Goal: Complete application form: Complete application form

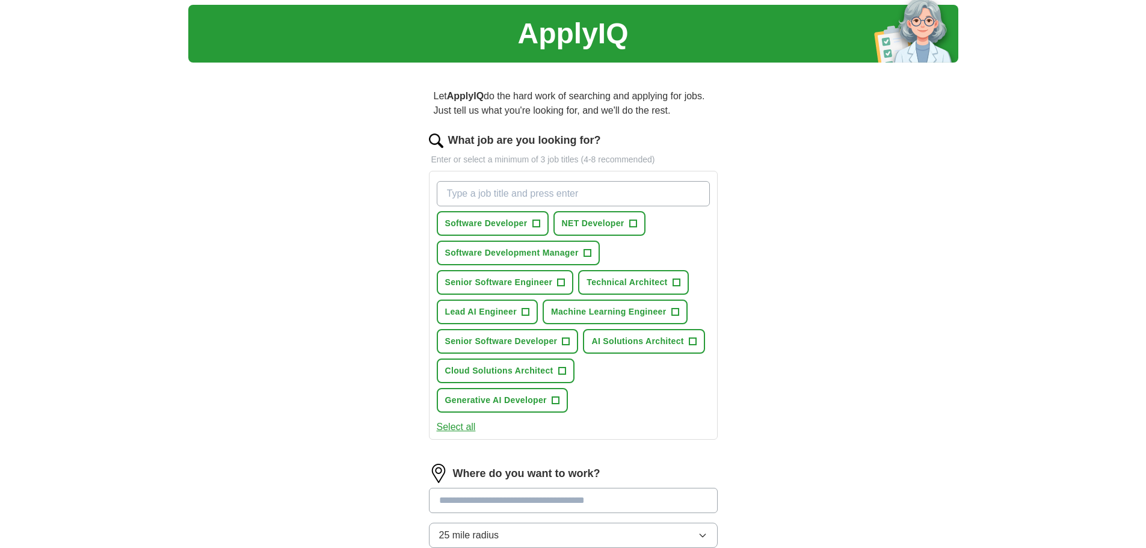
scroll to position [60, 0]
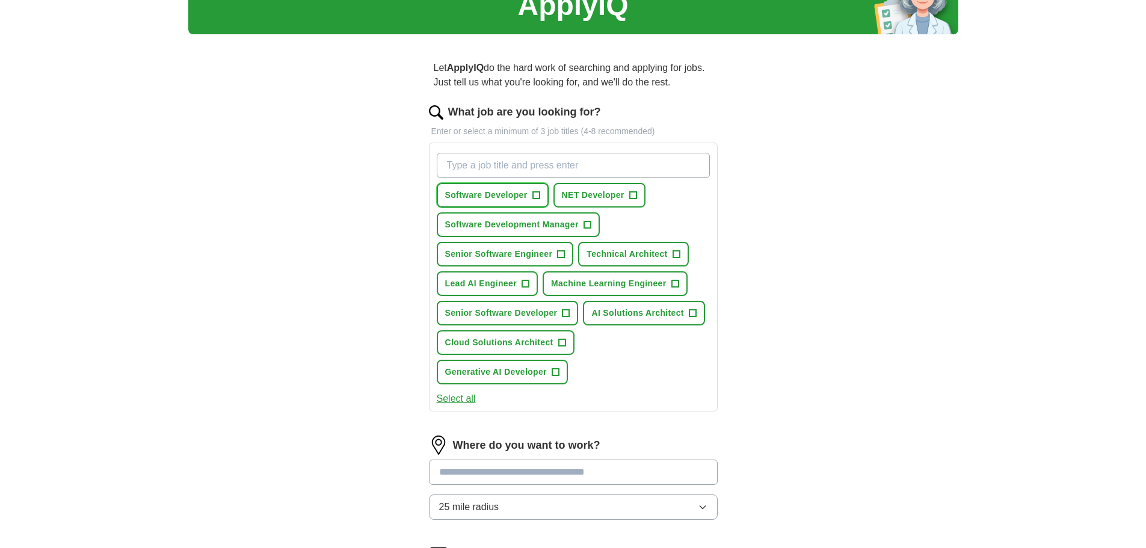
click at [490, 189] on span "Software Developer" at bounding box center [486, 195] width 82 height 13
click at [580, 189] on span "NET Developer" at bounding box center [593, 195] width 63 height 13
click at [471, 192] on span "Software Developer" at bounding box center [486, 195] width 82 height 13
click at [618, 248] on span "Technical Architect" at bounding box center [626, 254] width 81 height 13
click at [478, 257] on span "Senior Software Engineer" at bounding box center [499, 254] width 108 height 13
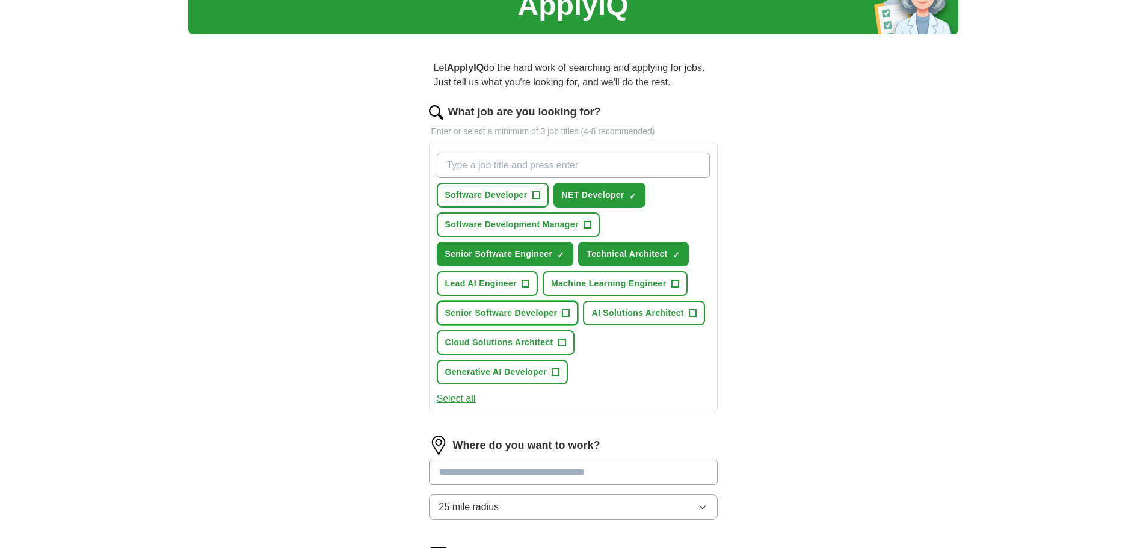
click at [516, 317] on span "Senior Software Developer" at bounding box center [501, 313] width 112 height 13
click at [580, 278] on span "Machine Learning Engineer" at bounding box center [608, 283] width 115 height 13
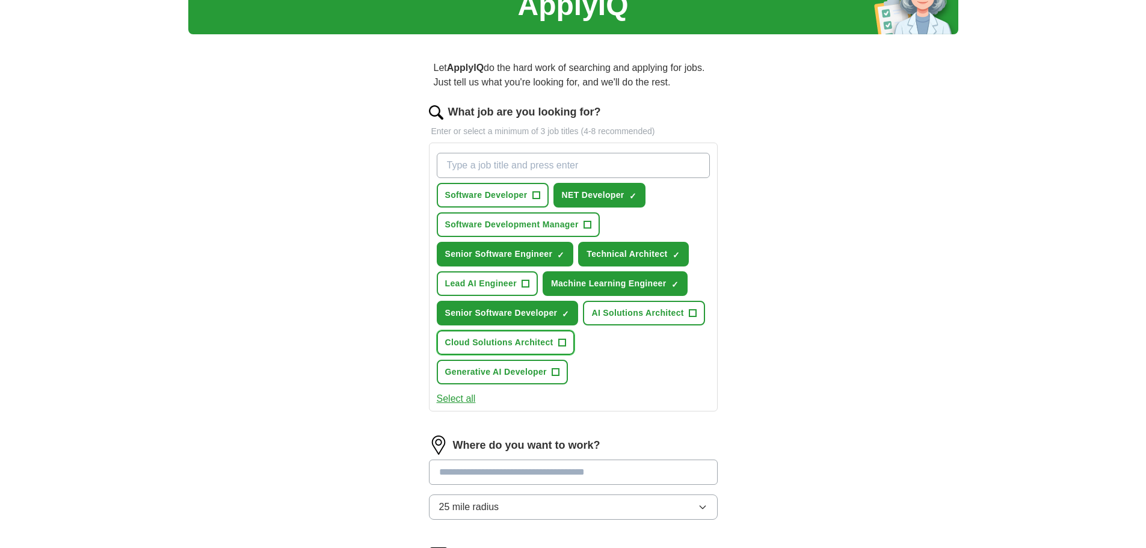
click at [477, 337] on span "Cloud Solutions Architect" at bounding box center [499, 342] width 108 height 13
click at [503, 376] on span "Generative AI Developer" at bounding box center [496, 372] width 102 height 13
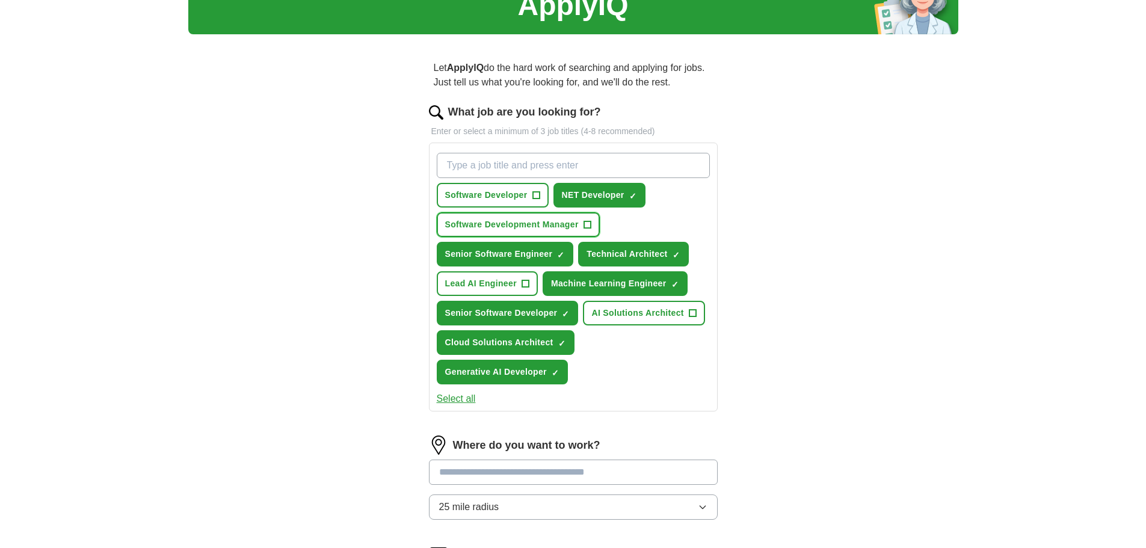
click at [486, 220] on span "Software Development Manager" at bounding box center [512, 224] width 134 height 13
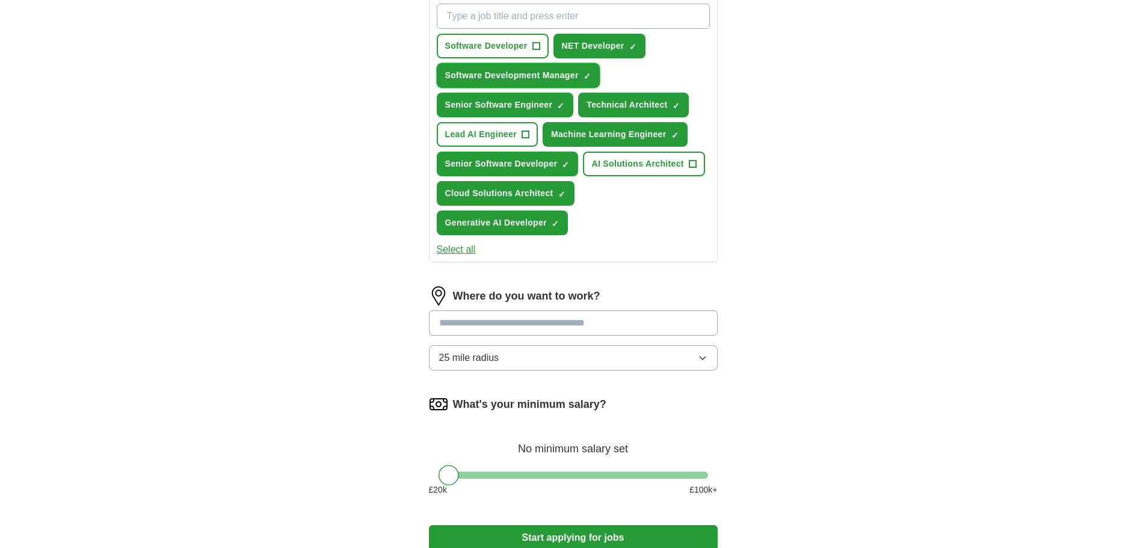
scroll to position [241, 0]
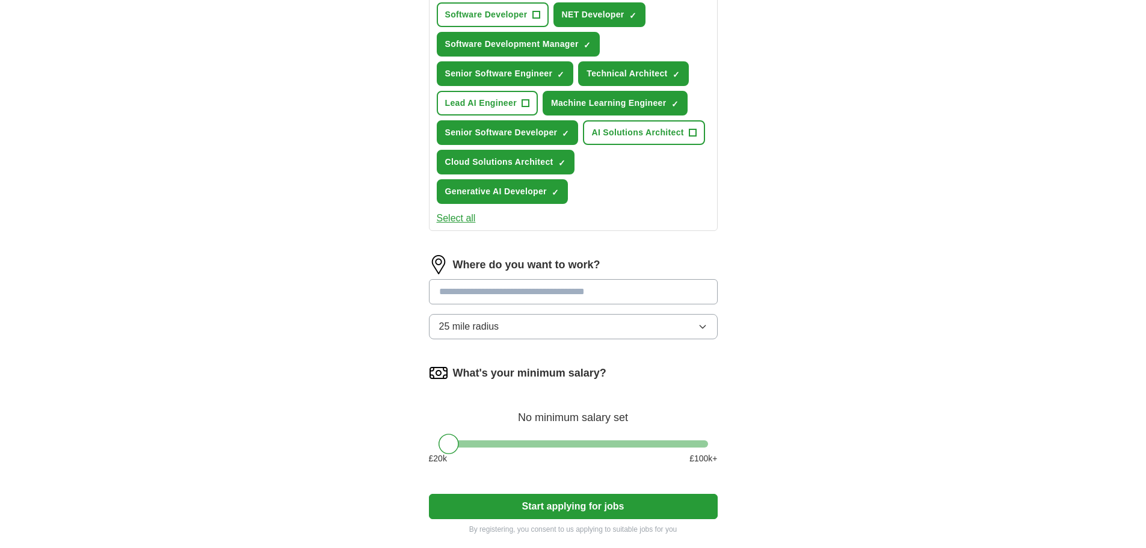
click at [476, 291] on input at bounding box center [573, 291] width 289 height 25
type input "****"
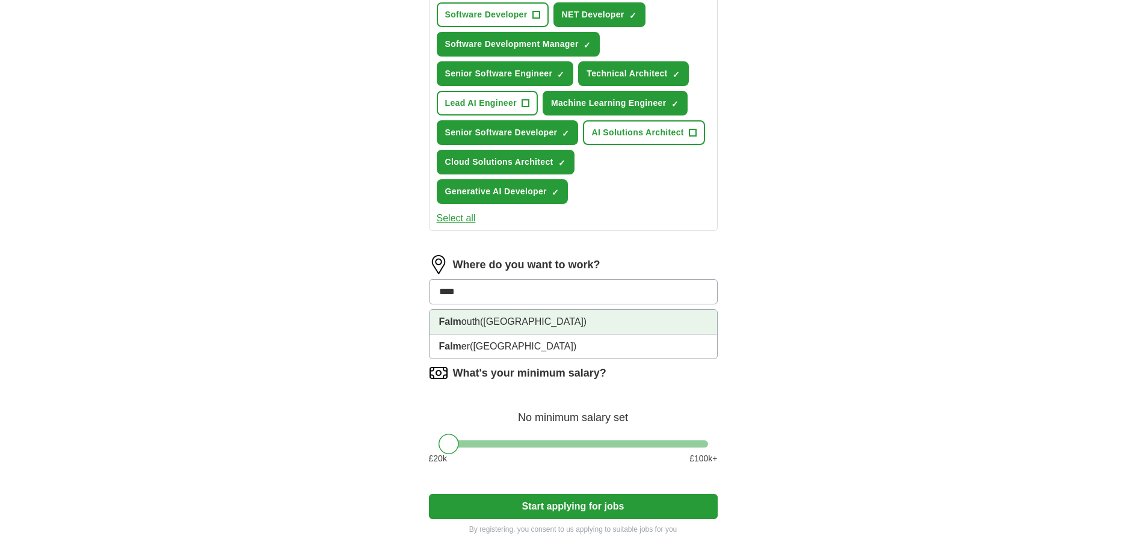
click at [461, 328] on li "Falm outh ([GEOGRAPHIC_DATA])" at bounding box center [573, 322] width 288 height 25
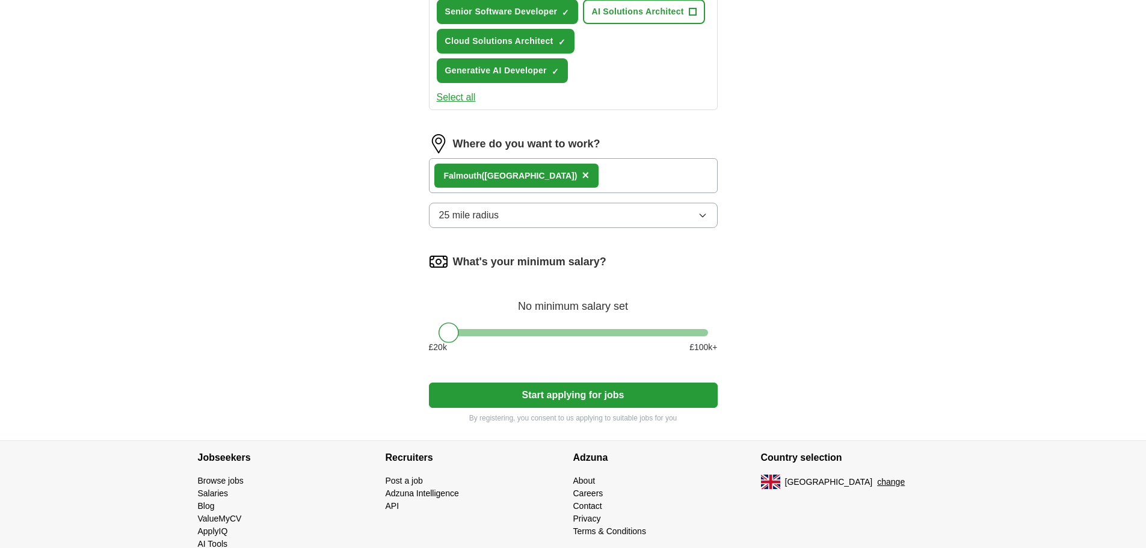
scroll to position [388, 0]
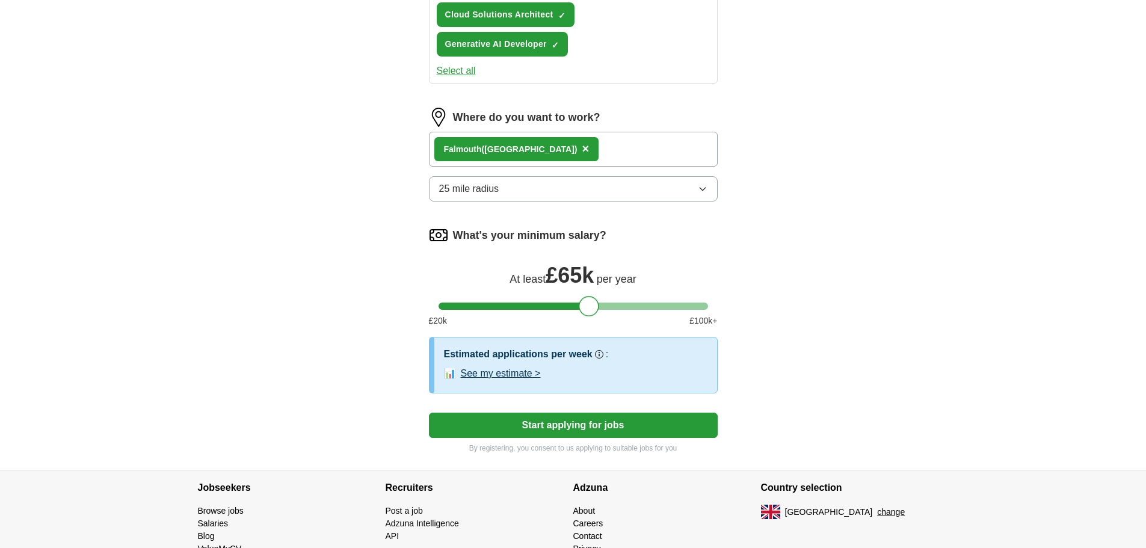
drag, startPoint x: 452, startPoint y: 310, endPoint x: 591, endPoint y: 318, distance: 139.8
click at [591, 318] on form "What job are you looking for? Enter or select a minimum of 3 job titles (4-8 re…" at bounding box center [573, 114] width 289 height 677
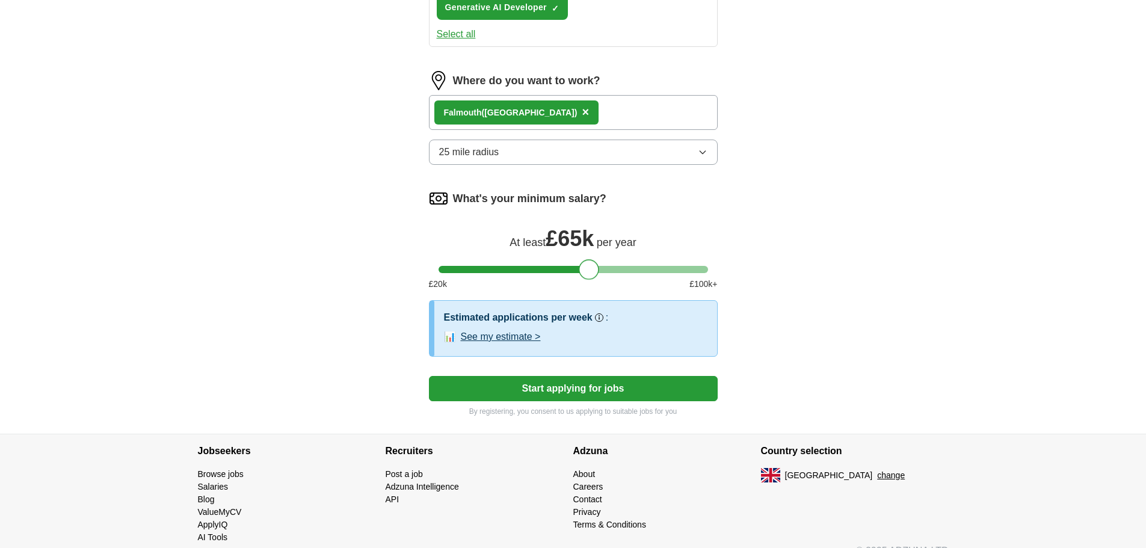
scroll to position [445, 0]
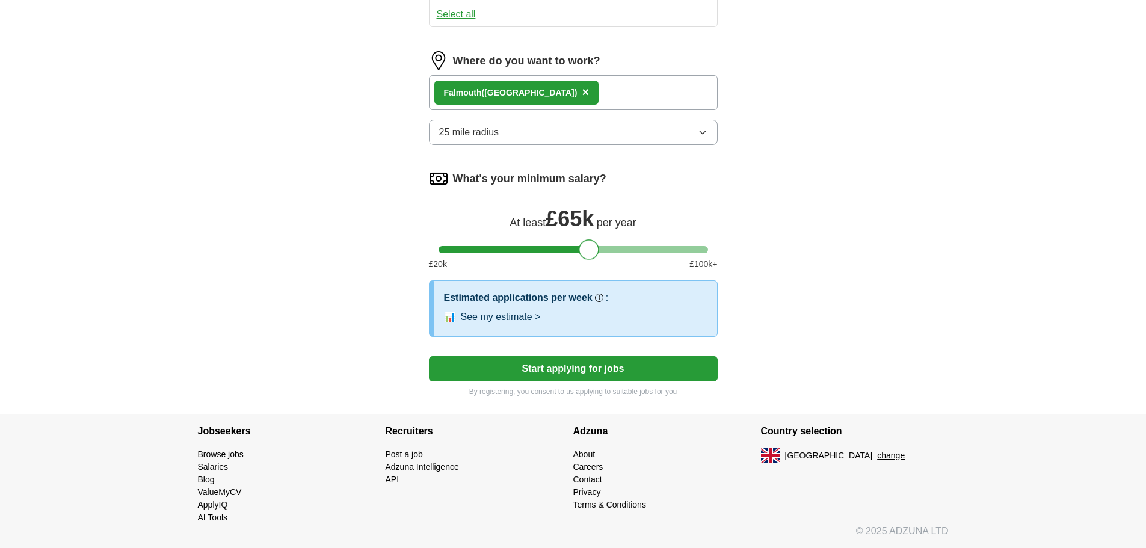
click at [517, 319] on button "See my estimate >" at bounding box center [501, 317] width 80 height 14
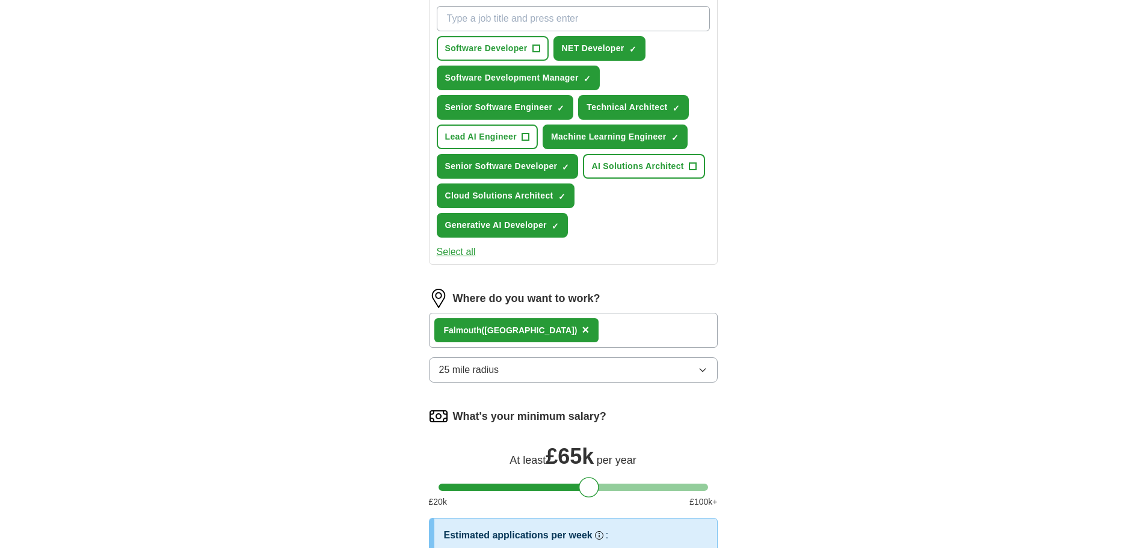
scroll to position [241, 0]
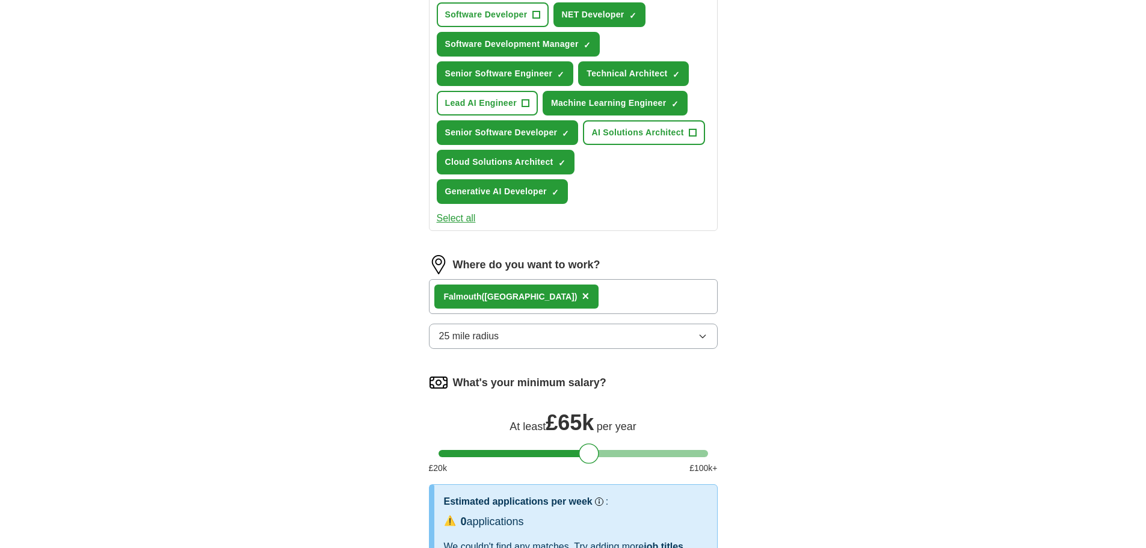
click at [448, 339] on span "25 mile radius" at bounding box center [469, 336] width 60 height 14
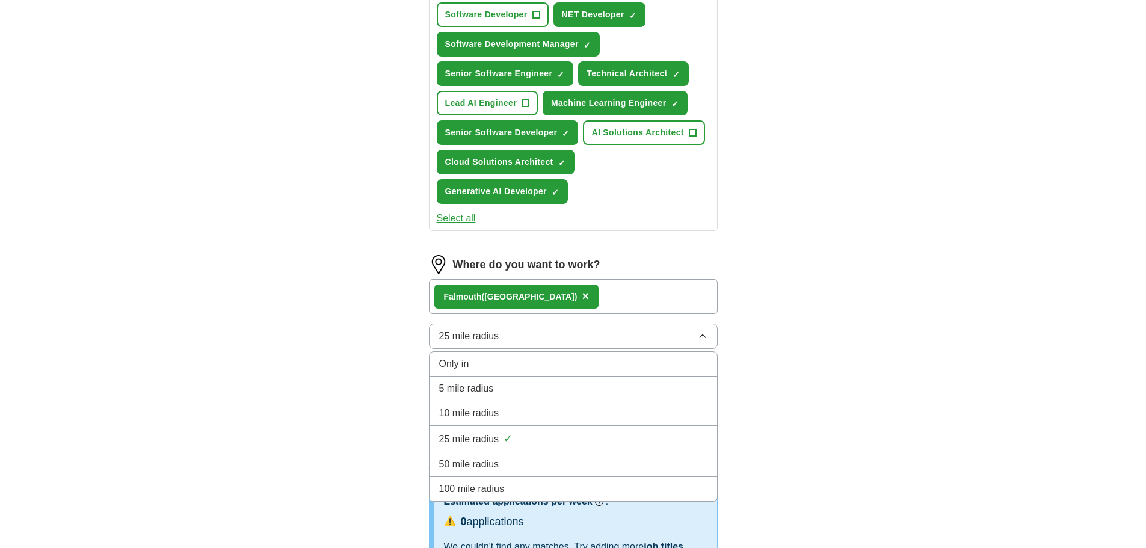
click at [461, 465] on span "50 mile radius" at bounding box center [469, 464] width 60 height 14
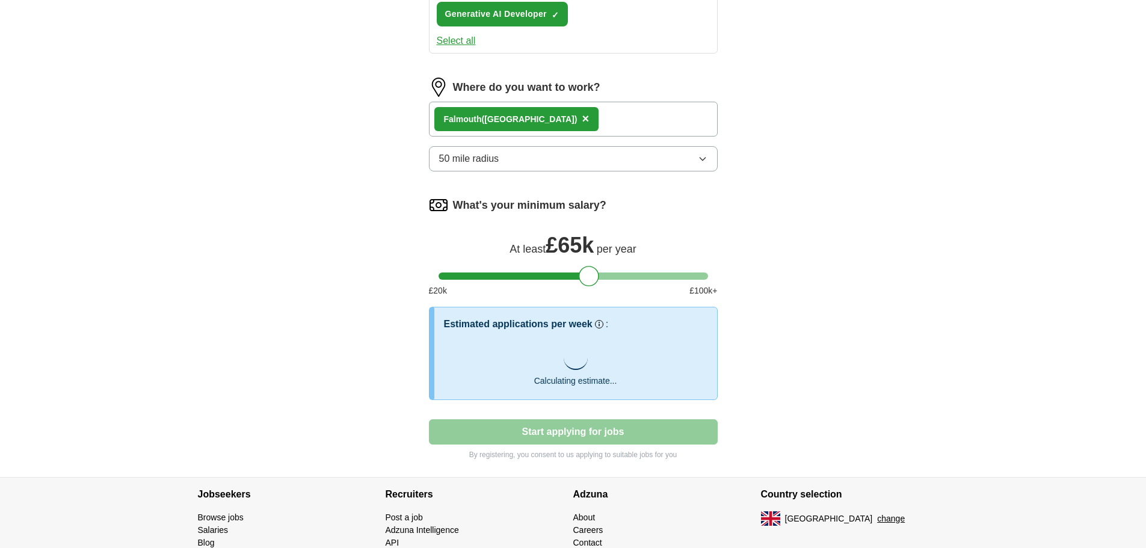
scroll to position [421, 0]
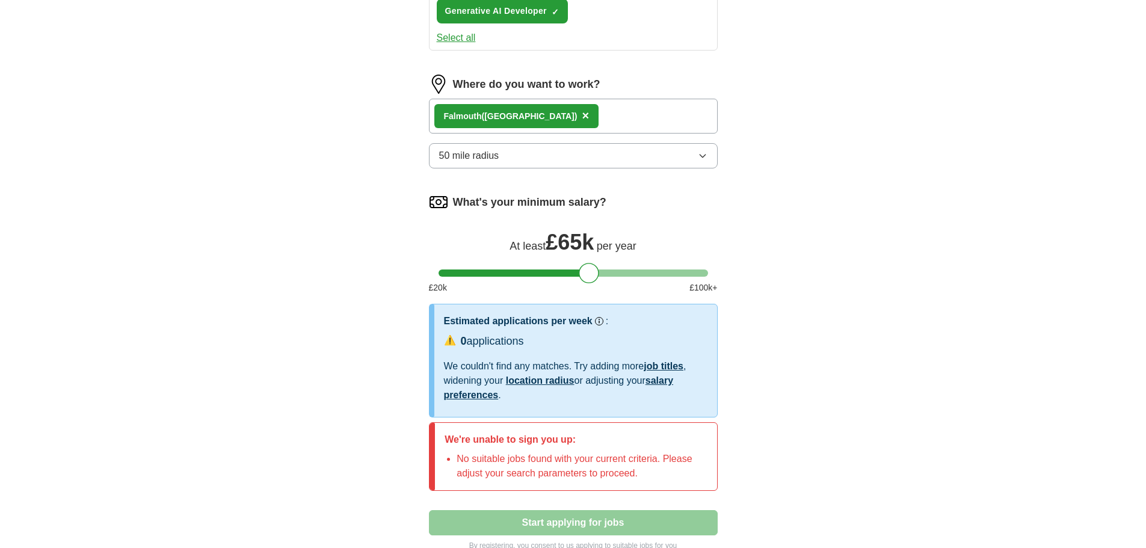
click at [483, 157] on span "50 mile radius" at bounding box center [469, 156] width 60 height 14
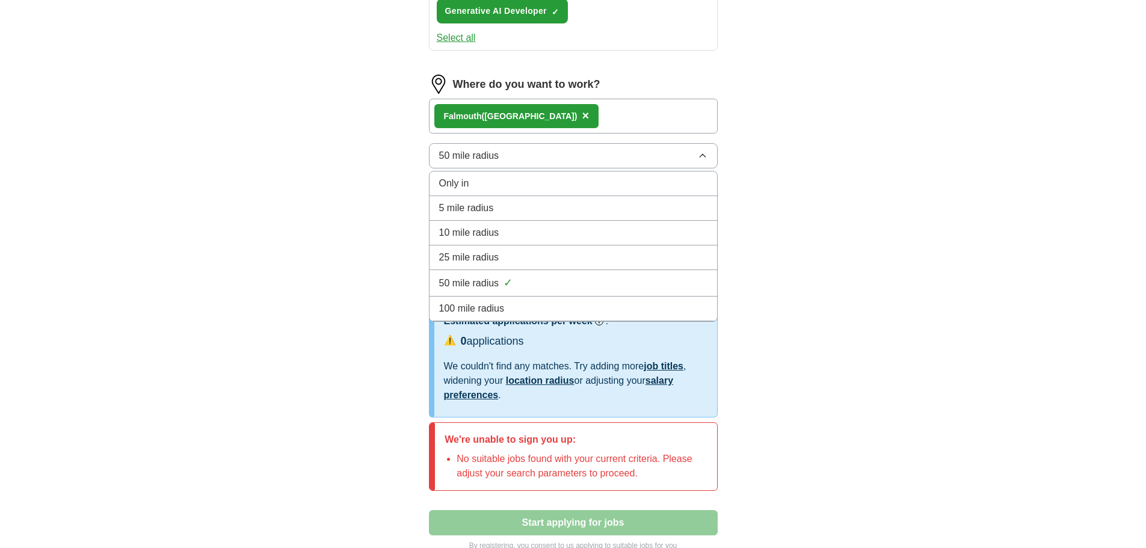
click at [491, 307] on span "100 mile radius" at bounding box center [472, 308] width 66 height 14
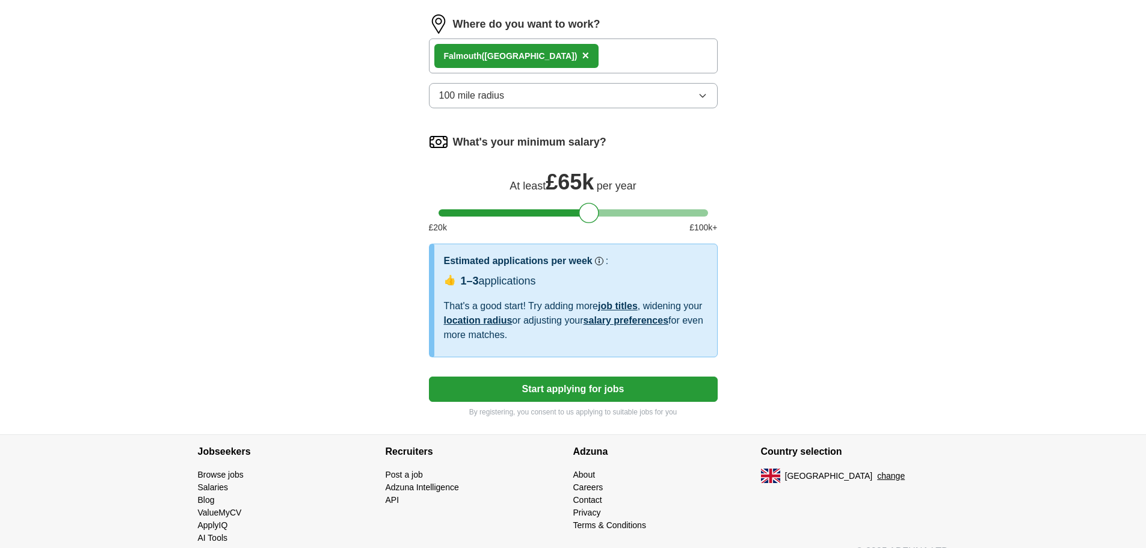
scroll to position [502, 0]
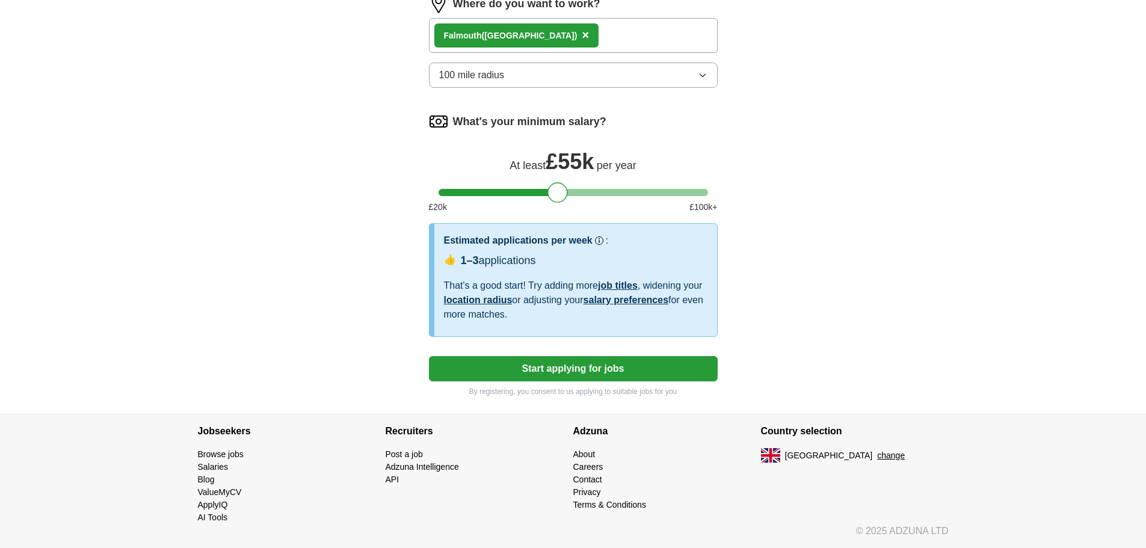
drag, startPoint x: 588, startPoint y: 189, endPoint x: 558, endPoint y: 196, distance: 31.4
click at [558, 196] on div at bounding box center [557, 192] width 20 height 20
drag, startPoint x: 558, startPoint y: 194, endPoint x: 589, endPoint y: 199, distance: 32.2
click at [589, 199] on div at bounding box center [589, 192] width 20 height 20
click at [571, 366] on button "Start applying for jobs" at bounding box center [573, 368] width 289 height 25
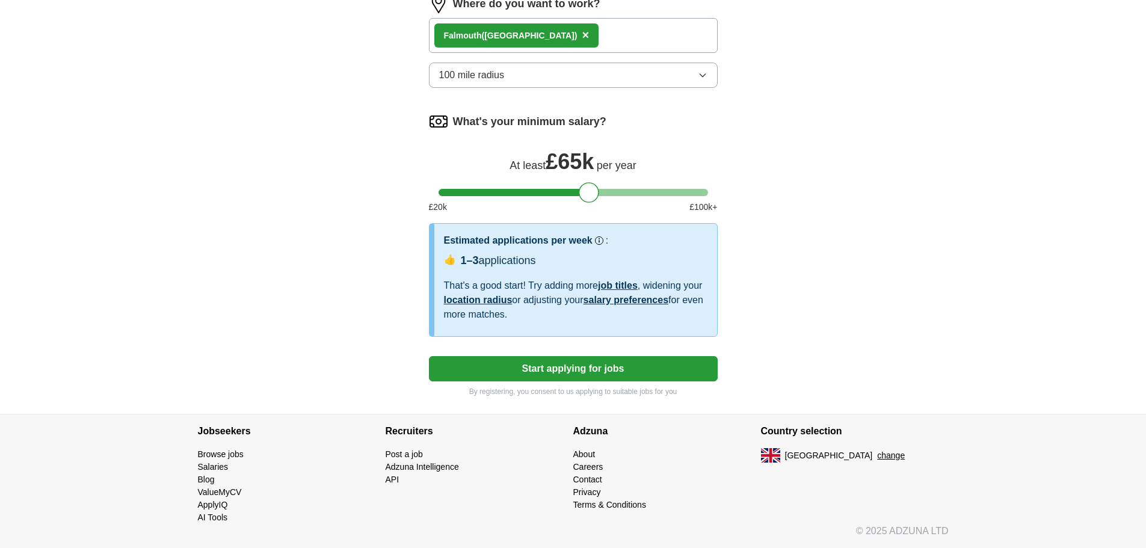
select select "**"
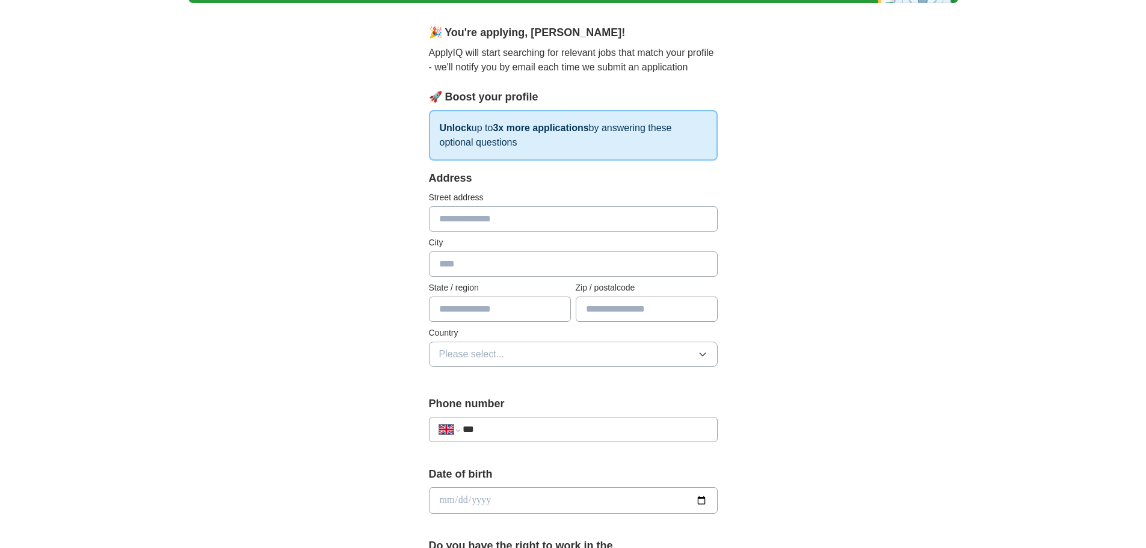
scroll to position [120, 0]
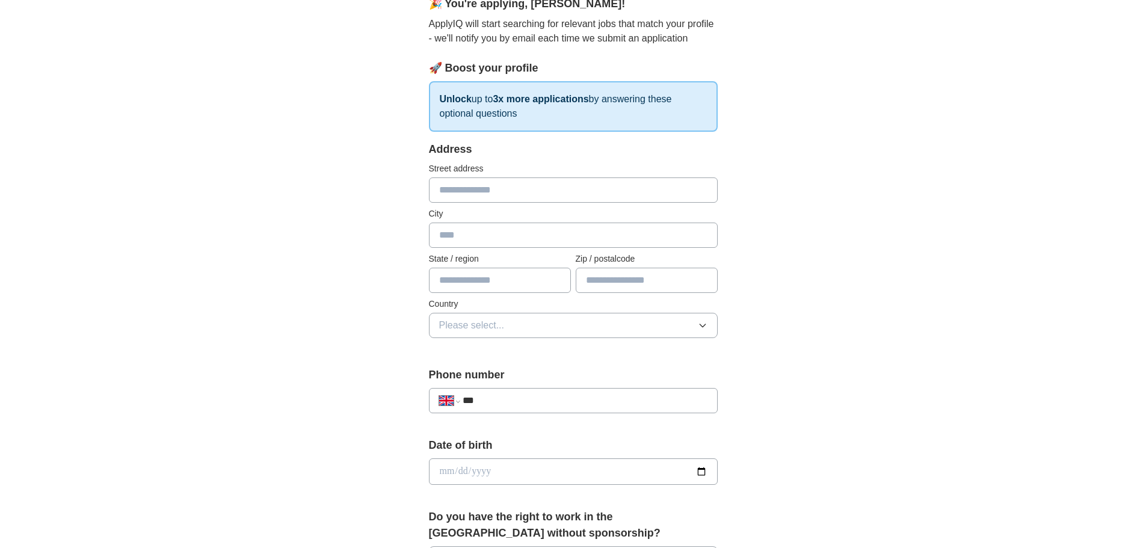
click at [482, 180] on input "text" at bounding box center [573, 189] width 289 height 25
type input "**********"
type input "********"
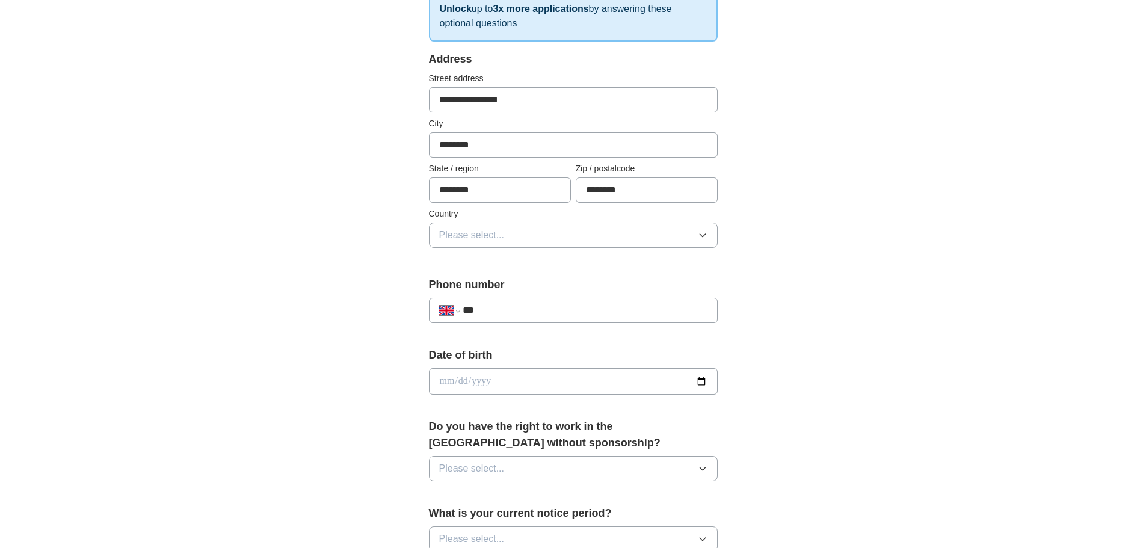
scroll to position [241, 0]
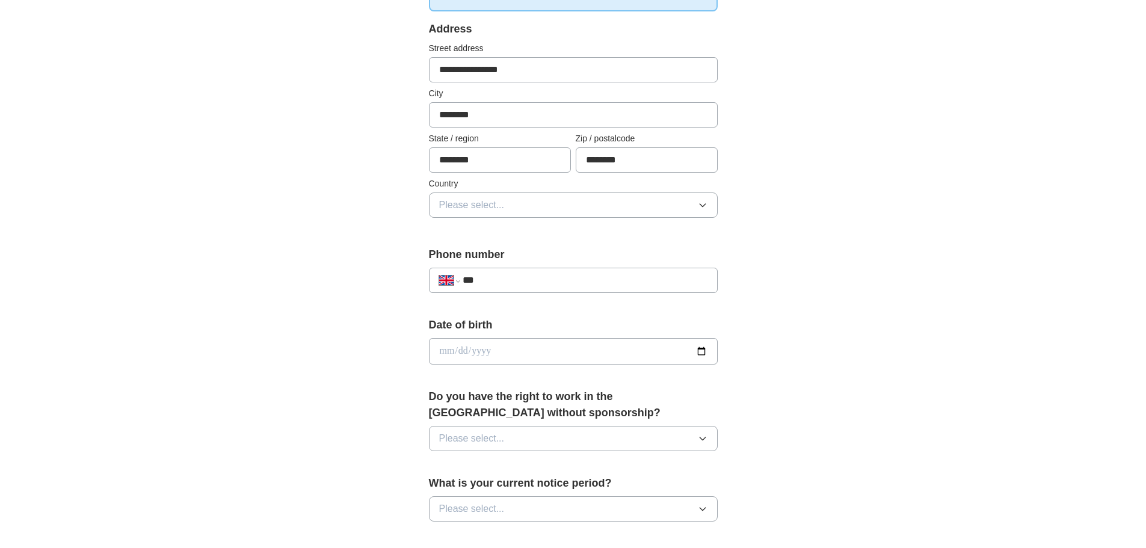
click at [461, 200] on span "Please select..." at bounding box center [472, 205] width 66 height 14
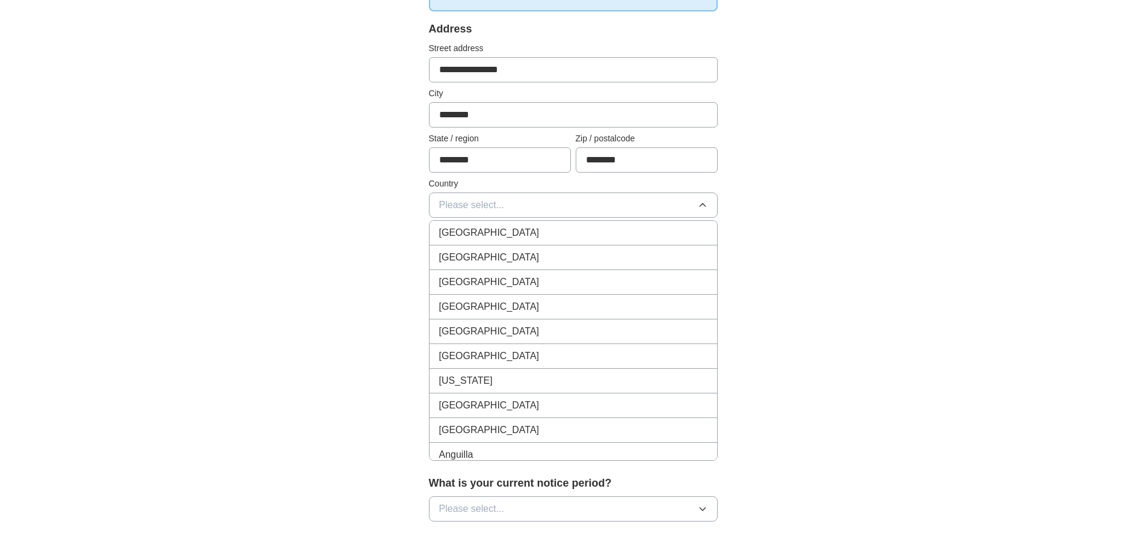
click at [469, 229] on span "[GEOGRAPHIC_DATA]" at bounding box center [489, 233] width 100 height 14
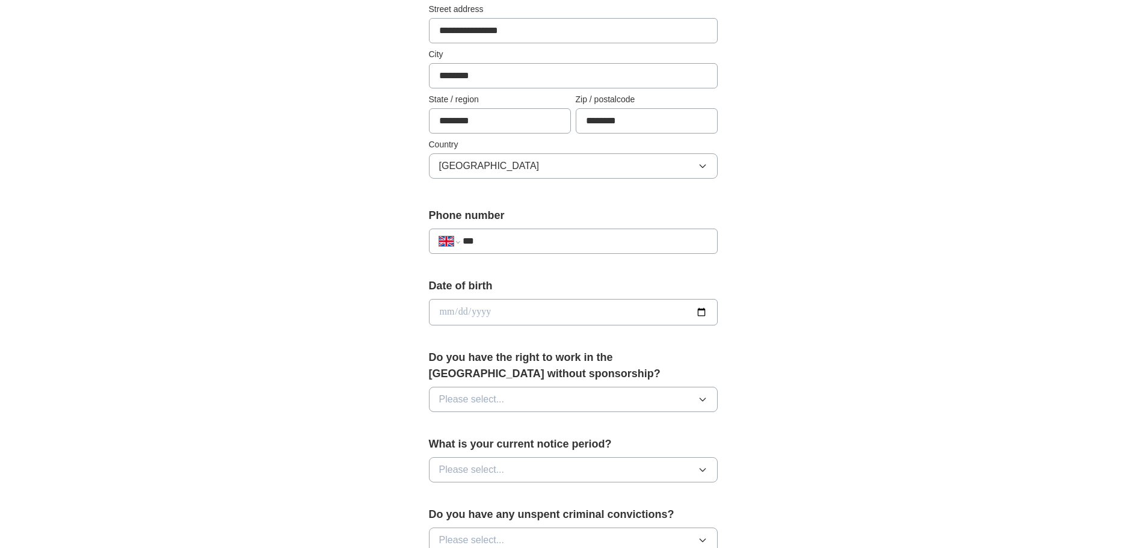
scroll to position [301, 0]
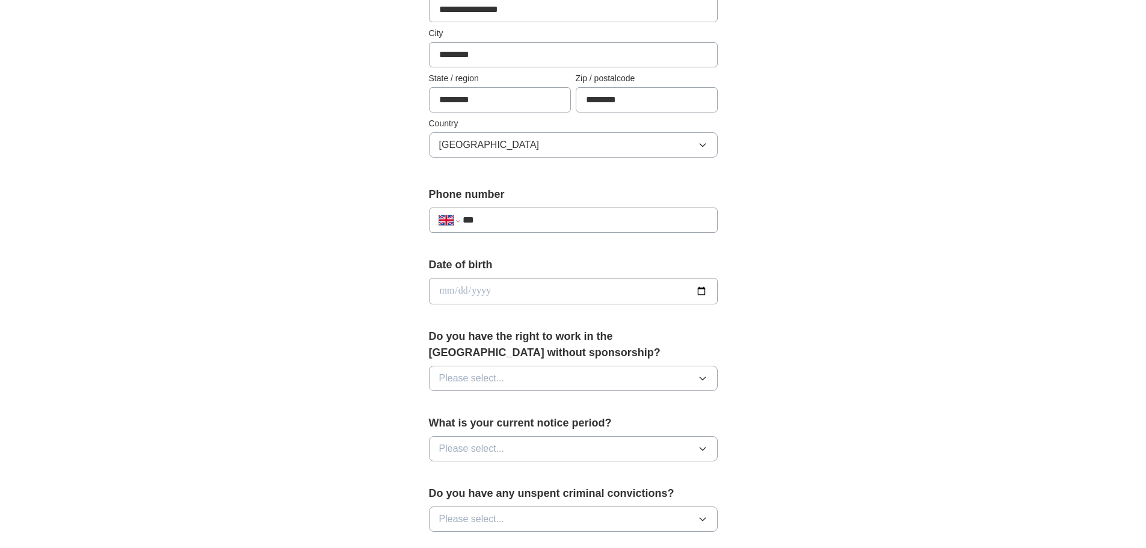
click at [497, 217] on input "***" at bounding box center [585, 220] width 244 height 14
type input "**********"
click at [278, 210] on div "**********" at bounding box center [573, 275] width 770 height 1079
click at [451, 292] on input "date" at bounding box center [573, 291] width 289 height 26
type input "**********"
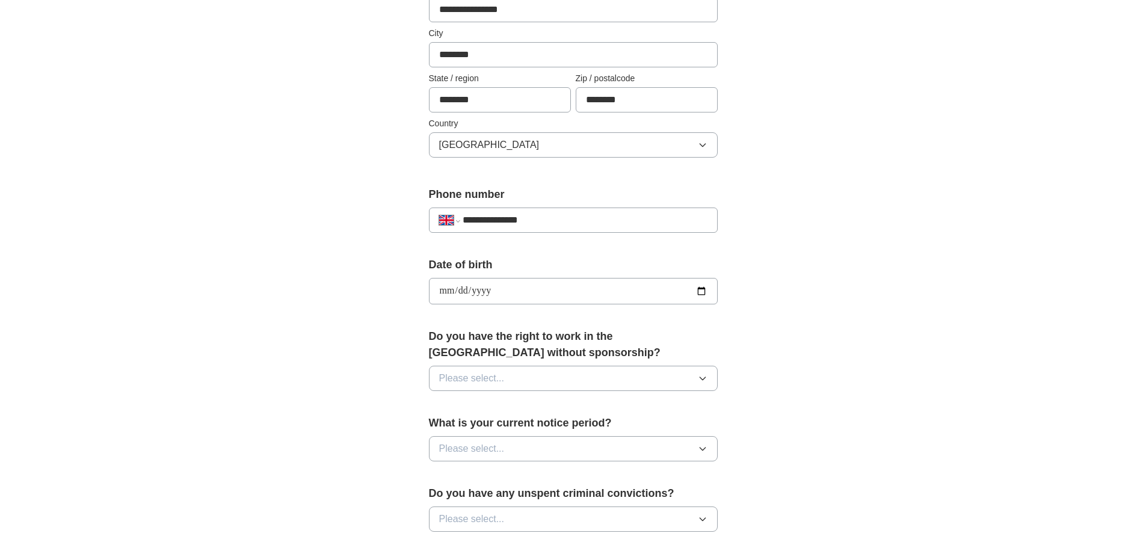
click at [359, 275] on div "**********" at bounding box center [573, 275] width 770 height 1079
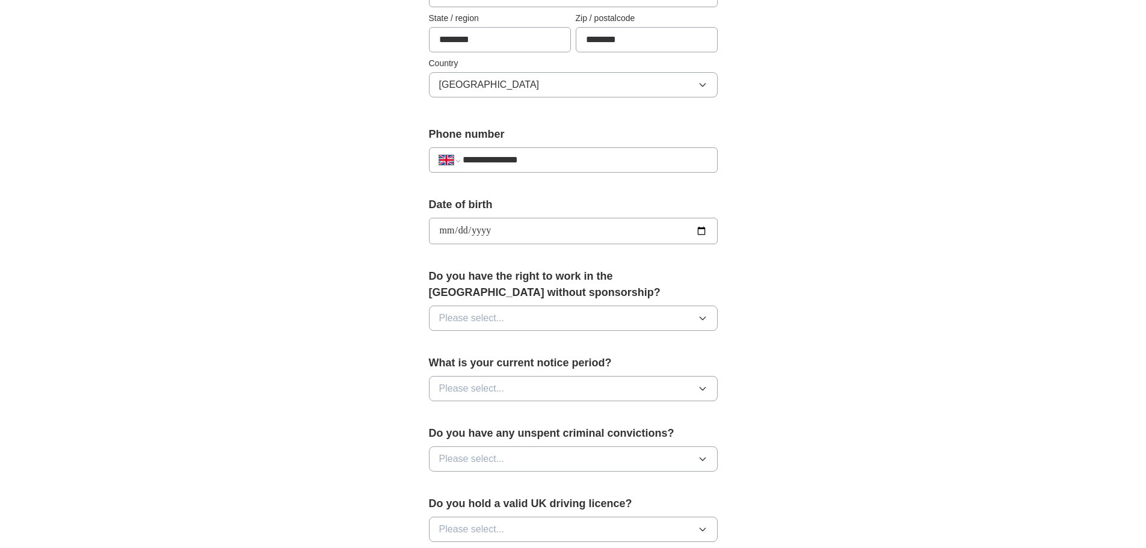
scroll to position [421, 0]
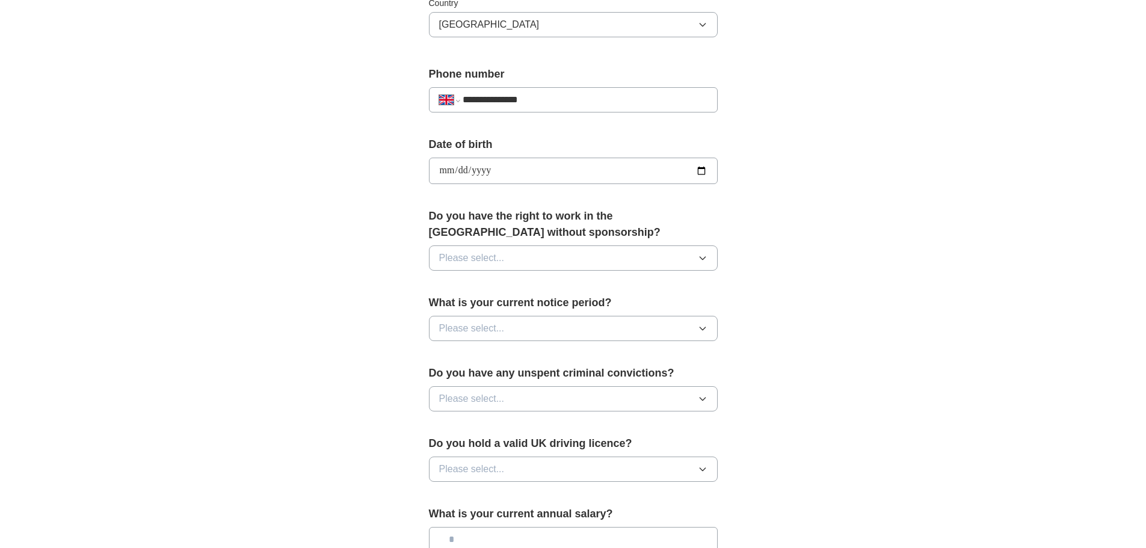
click at [441, 257] on span "Please select..." at bounding box center [472, 258] width 66 height 14
click at [457, 285] on div "Yes" at bounding box center [573, 285] width 268 height 14
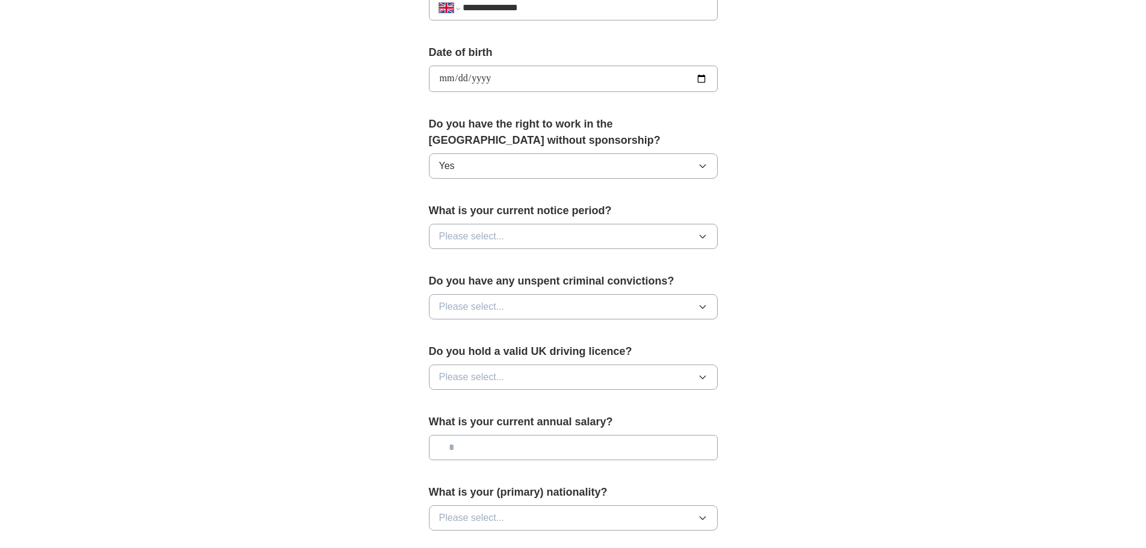
scroll to position [541, 0]
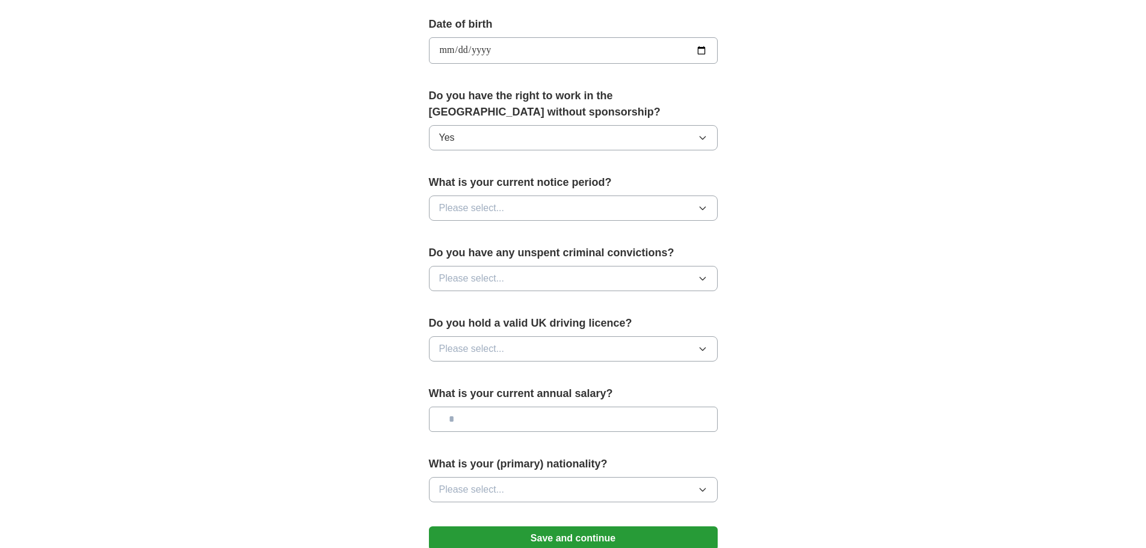
click at [453, 212] on span "Please select..." at bounding box center [472, 208] width 66 height 14
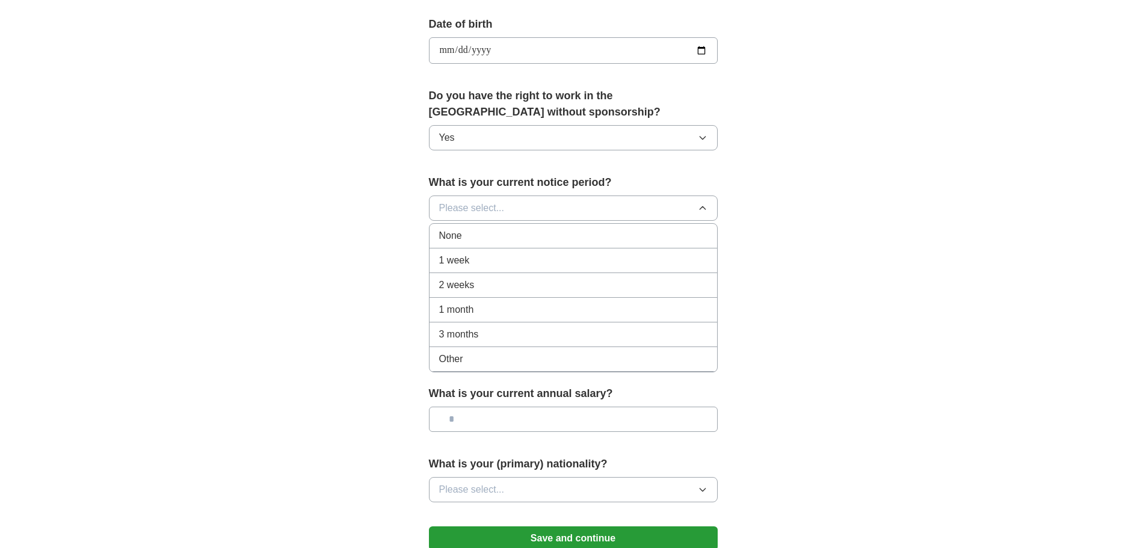
click at [448, 242] on span "None" at bounding box center [450, 236] width 23 height 14
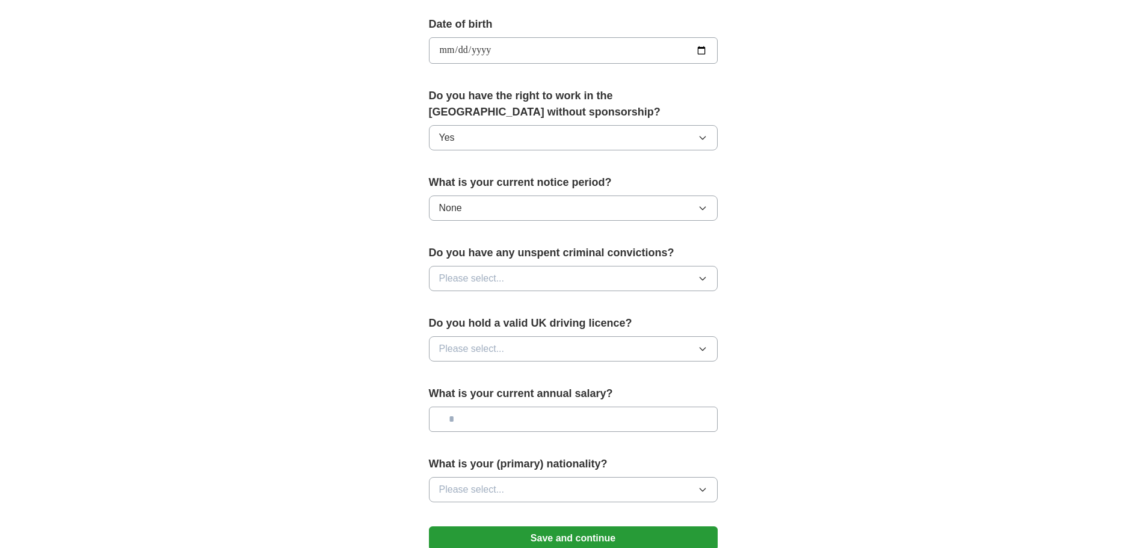
scroll to position [601, 0]
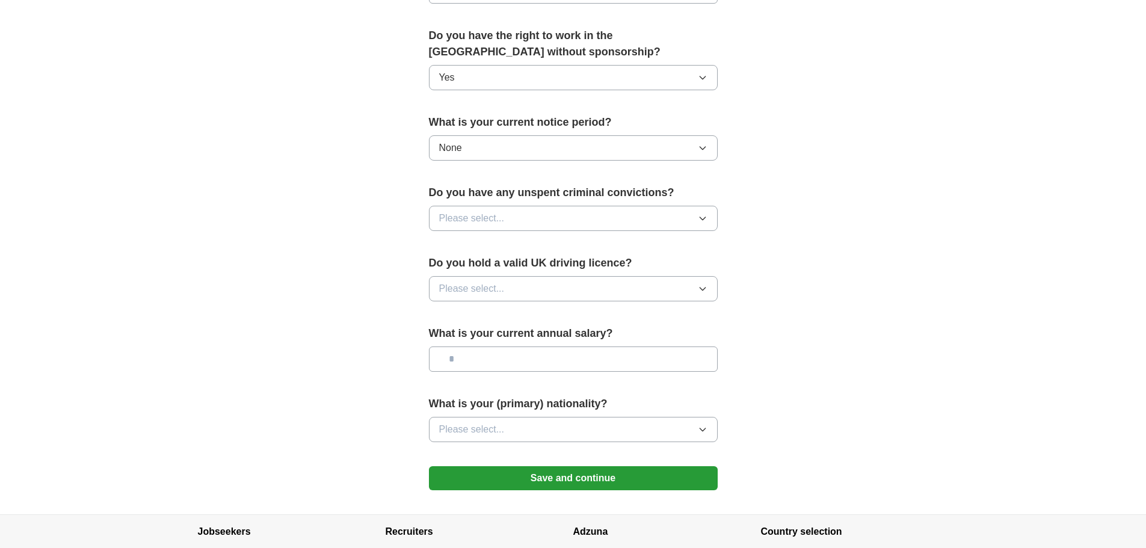
click at [493, 209] on button "Please select..." at bounding box center [573, 218] width 289 height 25
click at [459, 271] on div "No" at bounding box center [573, 270] width 268 height 14
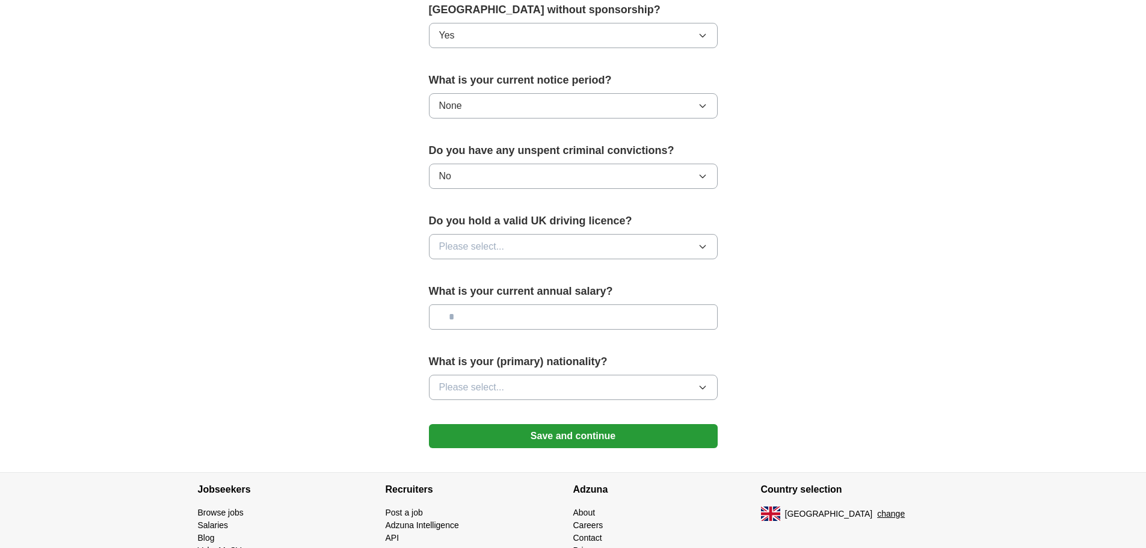
scroll to position [662, 0]
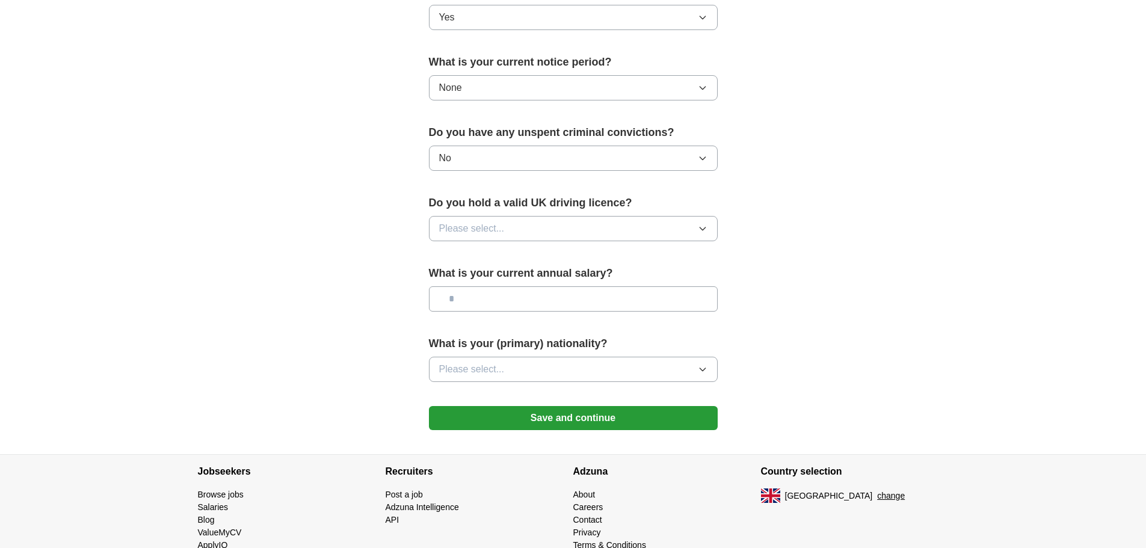
click at [478, 216] on button "Please select..." at bounding box center [573, 228] width 289 height 25
click at [473, 255] on div "Yes" at bounding box center [573, 256] width 268 height 14
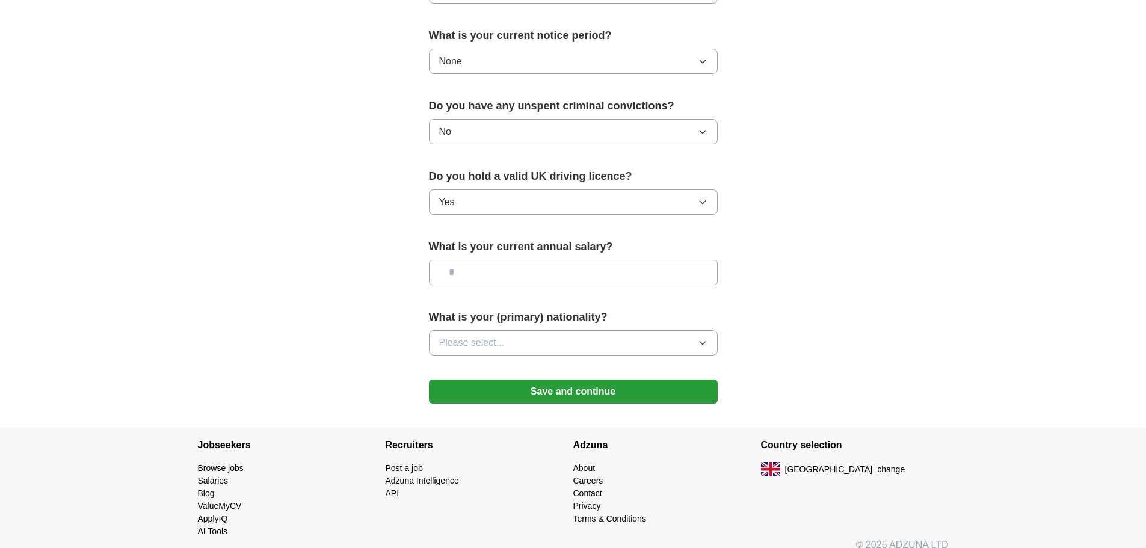
scroll to position [702, 0]
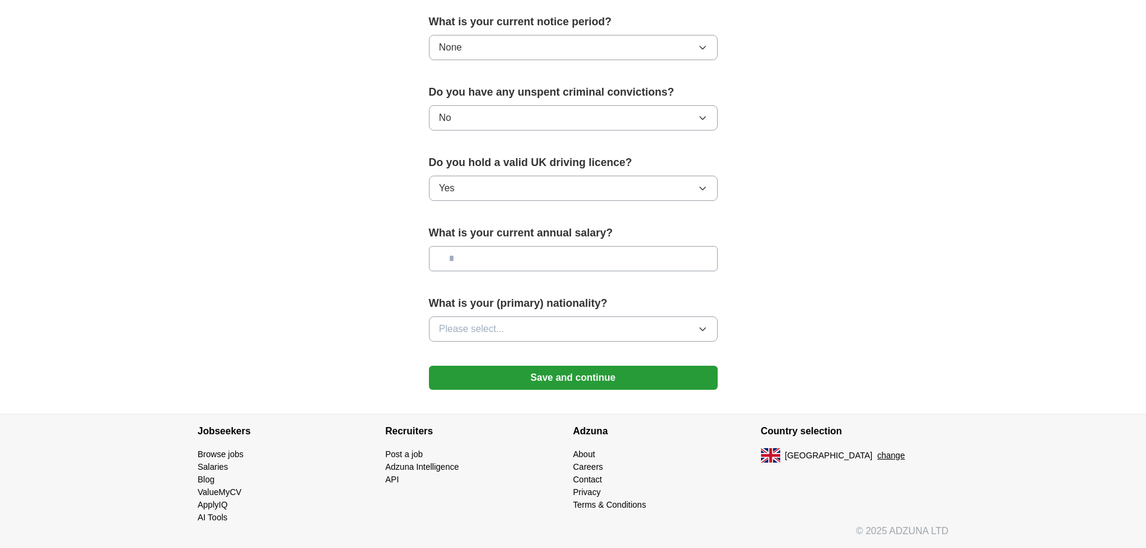
click at [499, 259] on input "text" at bounding box center [573, 258] width 289 height 25
type input "*******"
click at [463, 331] on span "Please select..." at bounding box center [472, 329] width 66 height 14
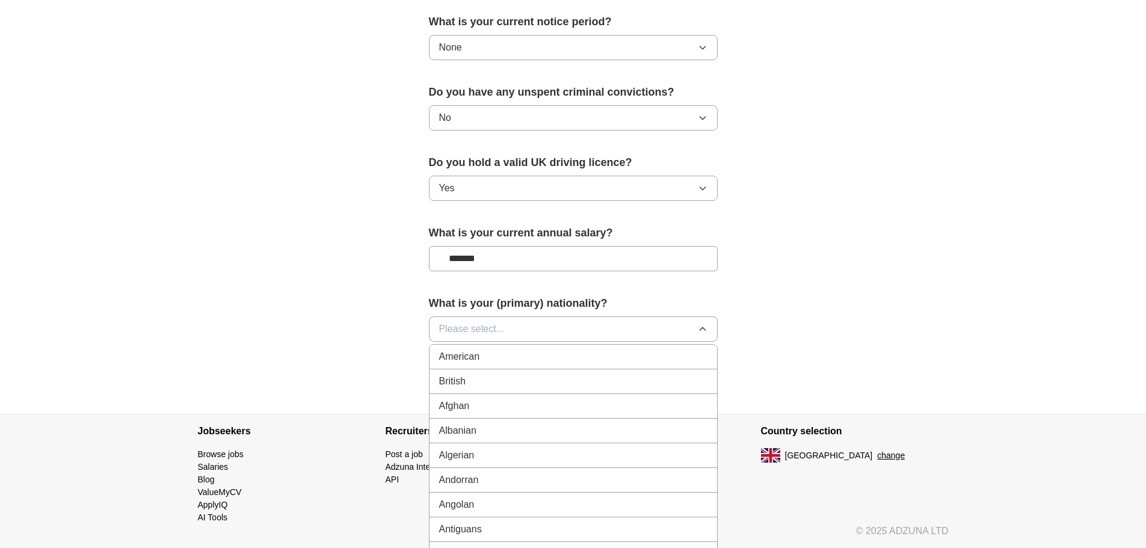
click at [478, 332] on span "Please select..." at bounding box center [472, 329] width 66 height 14
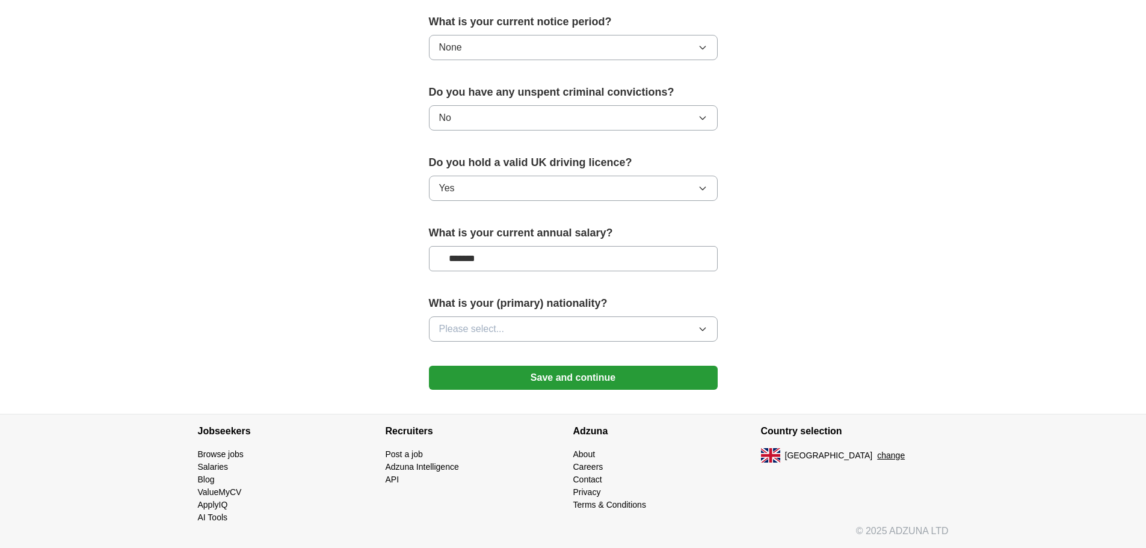
click at [460, 322] on span "Please select..." at bounding box center [472, 329] width 66 height 14
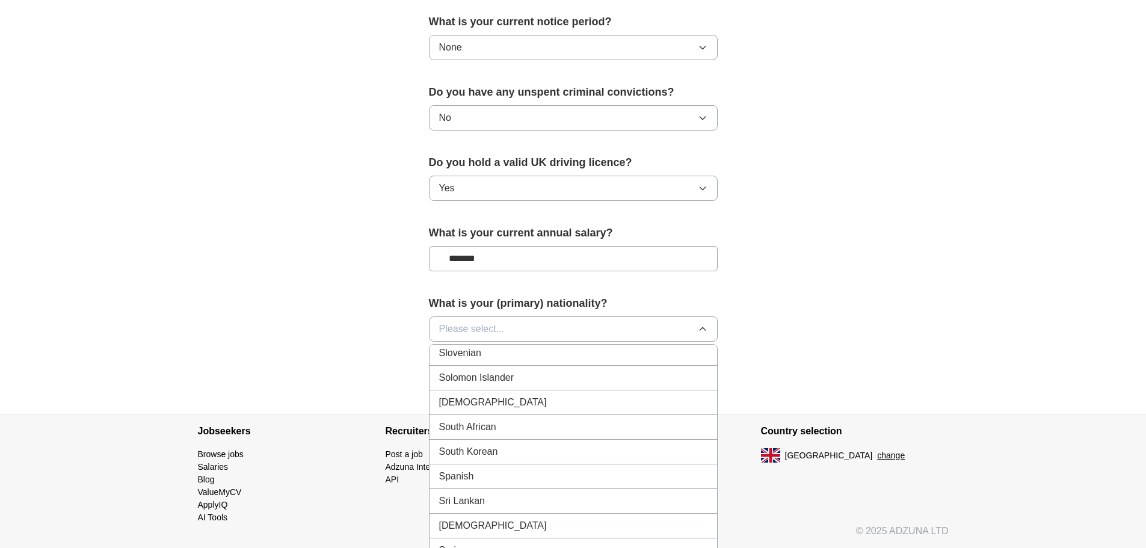
scroll to position [3970, 0]
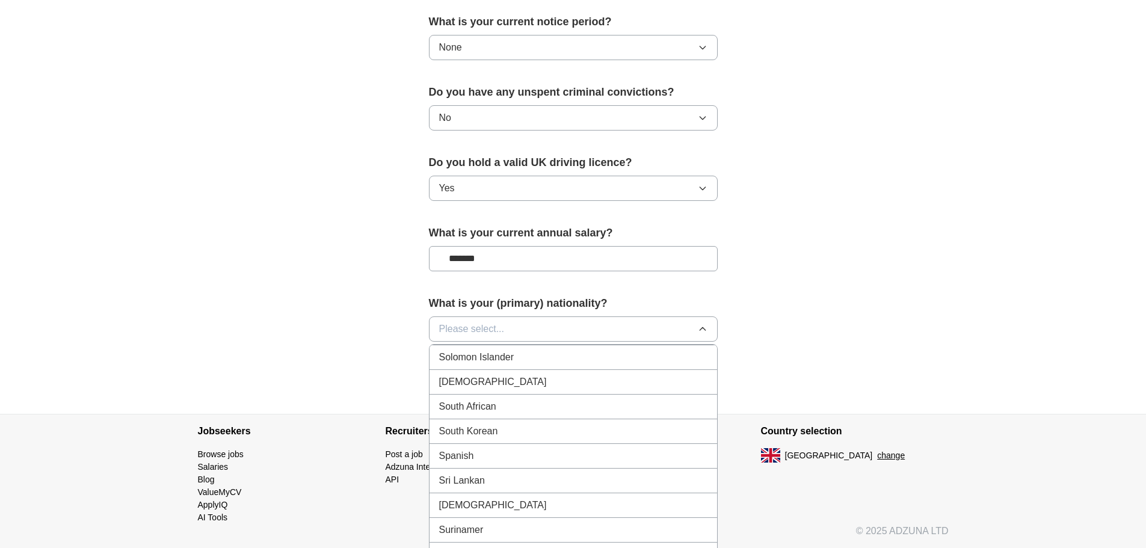
click at [457, 456] on span "Spanish" at bounding box center [456, 456] width 35 height 14
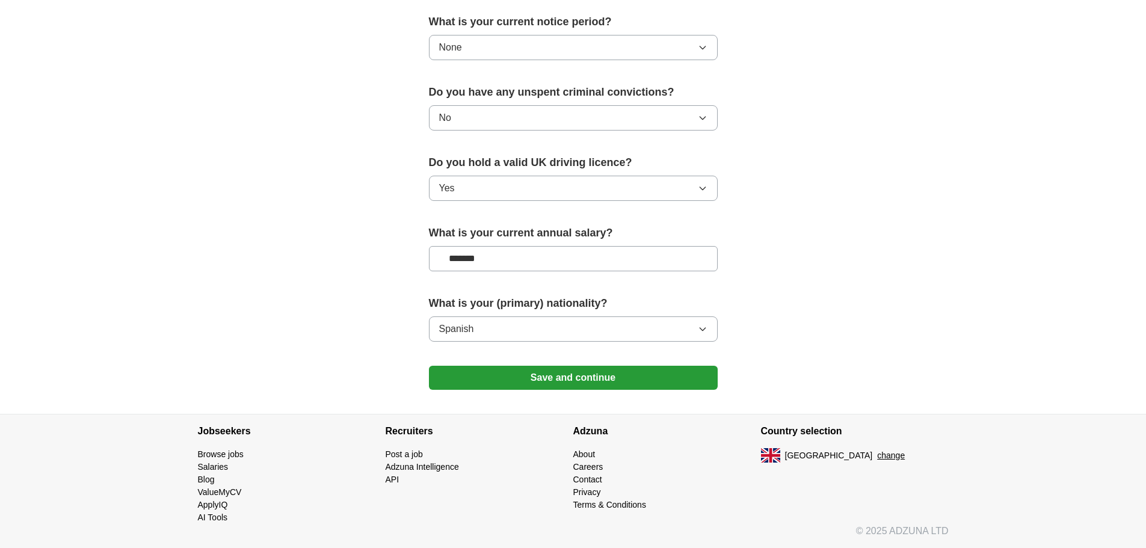
click at [508, 378] on button "Save and continue" at bounding box center [573, 378] width 289 height 24
